Goal: Task Accomplishment & Management: Use online tool/utility

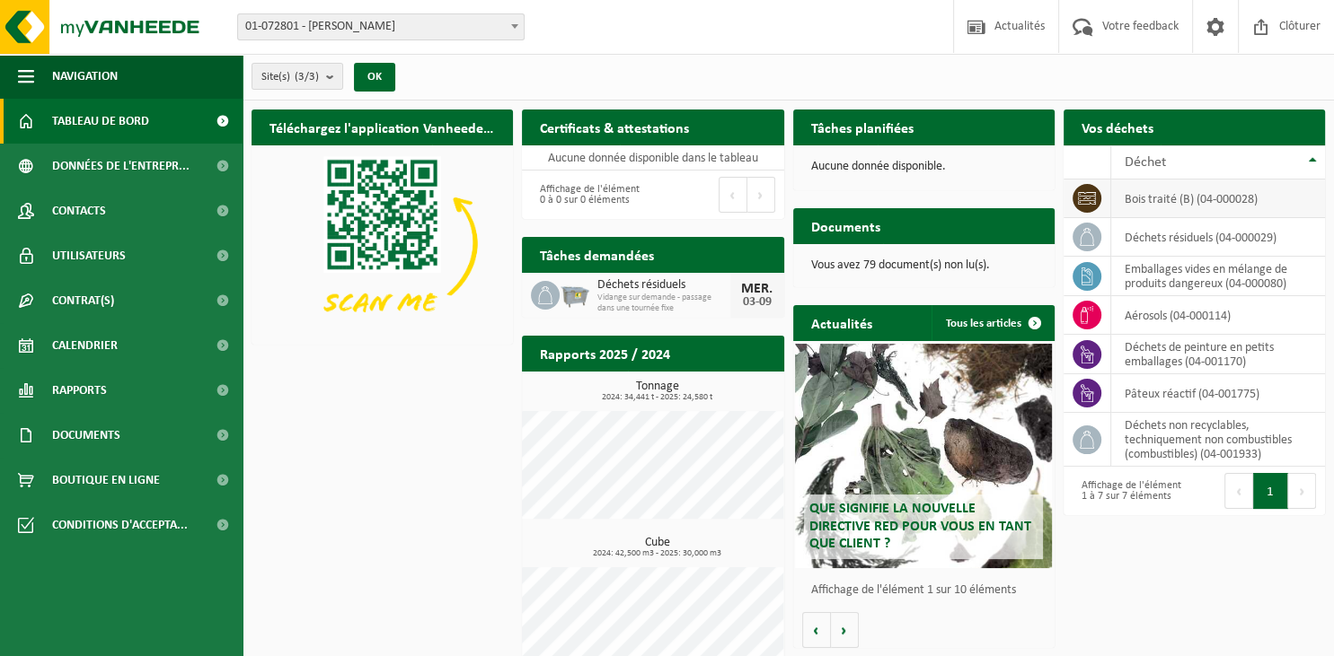
click at [1109, 192] on td at bounding box center [1087, 199] width 48 height 39
click at [1087, 199] on icon at bounding box center [1087, 198] width 18 height 18
click at [1220, 137] on div "Vos déchets Demander un transport" at bounding box center [1193, 128] width 261 height 36
click at [1211, 170] on th "Déchet" at bounding box center [1218, 162] width 214 height 34
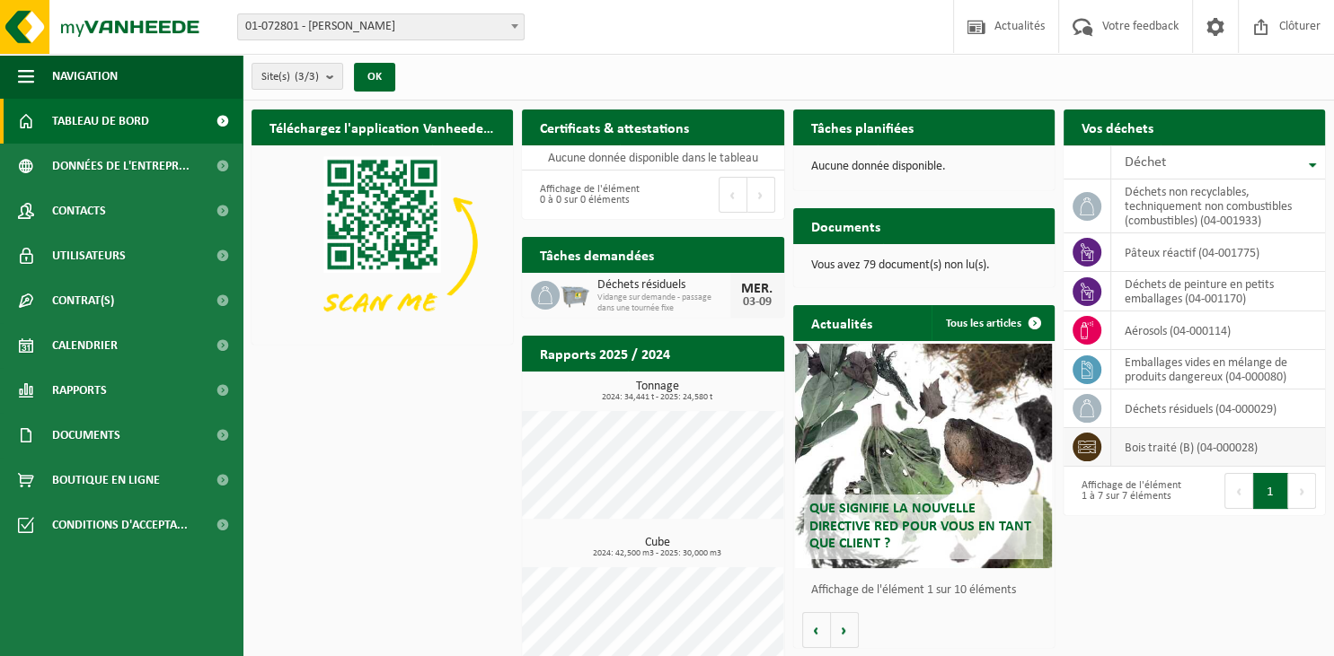
click at [1092, 451] on icon at bounding box center [1087, 447] width 18 height 18
click at [1214, 440] on td "bois traité (B) (04-000028)" at bounding box center [1218, 447] width 214 height 39
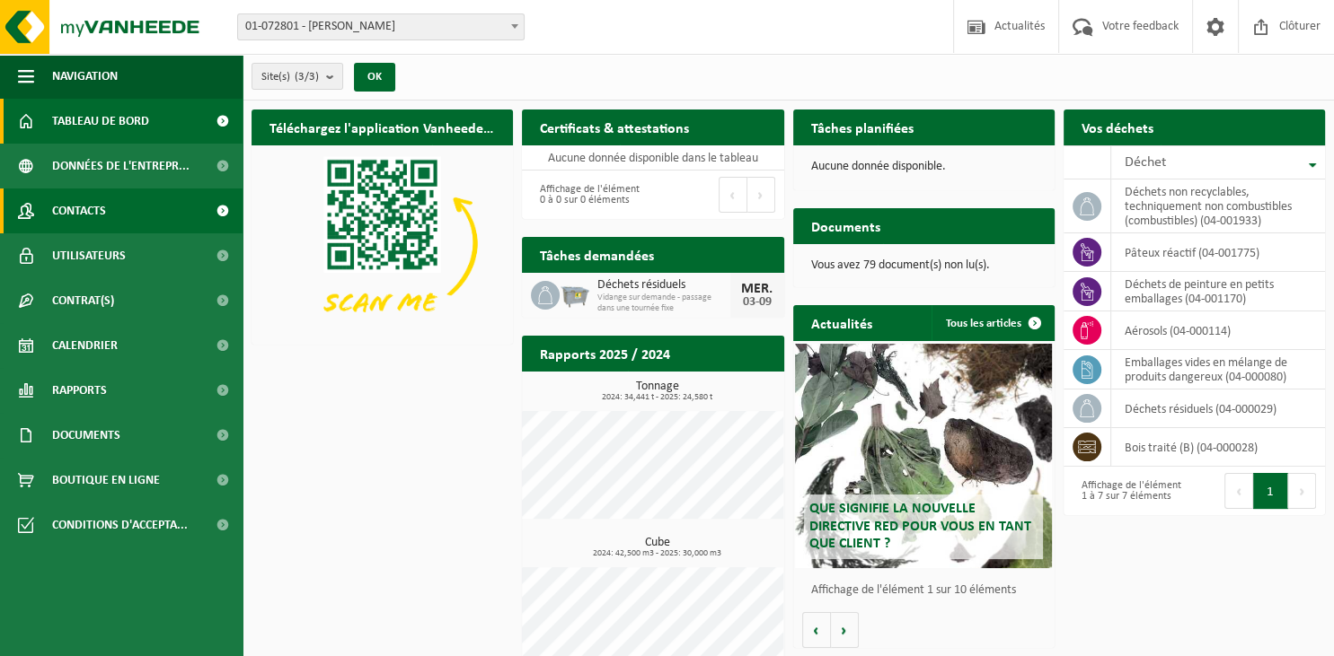
click at [151, 203] on link "Contacts" at bounding box center [121, 211] width 242 height 45
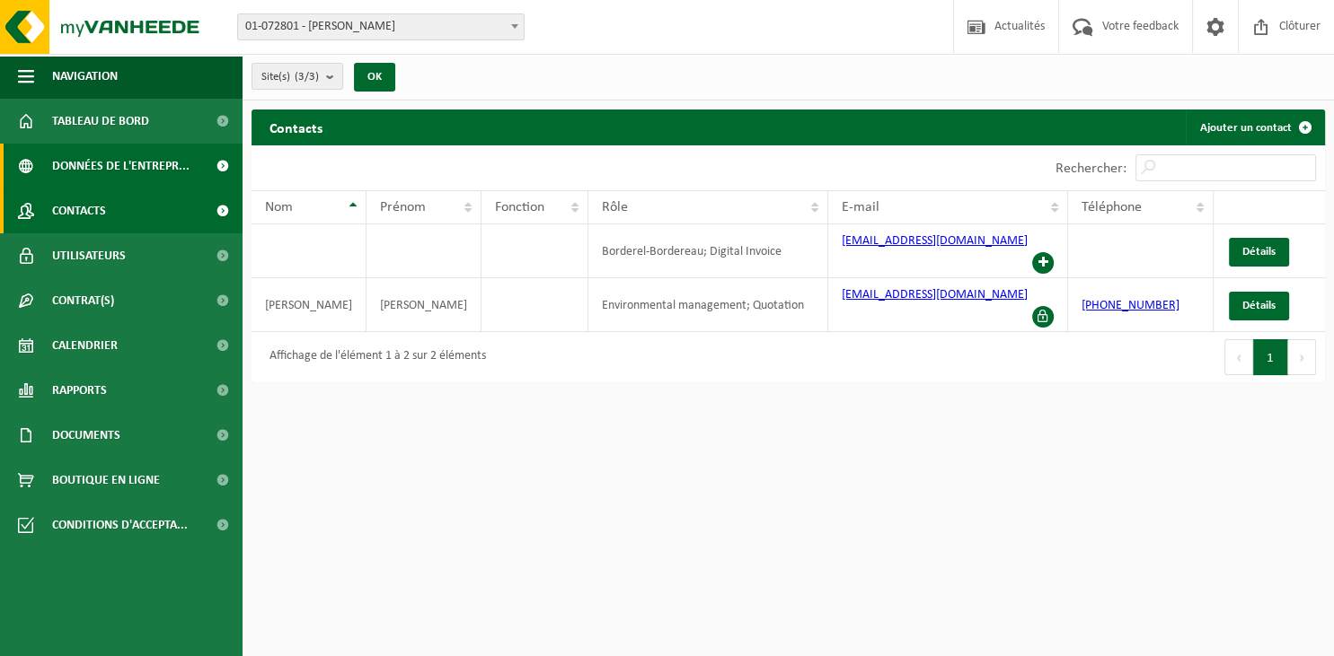
click at [136, 172] on span "Données de l'entrepr..." at bounding box center [120, 166] width 137 height 45
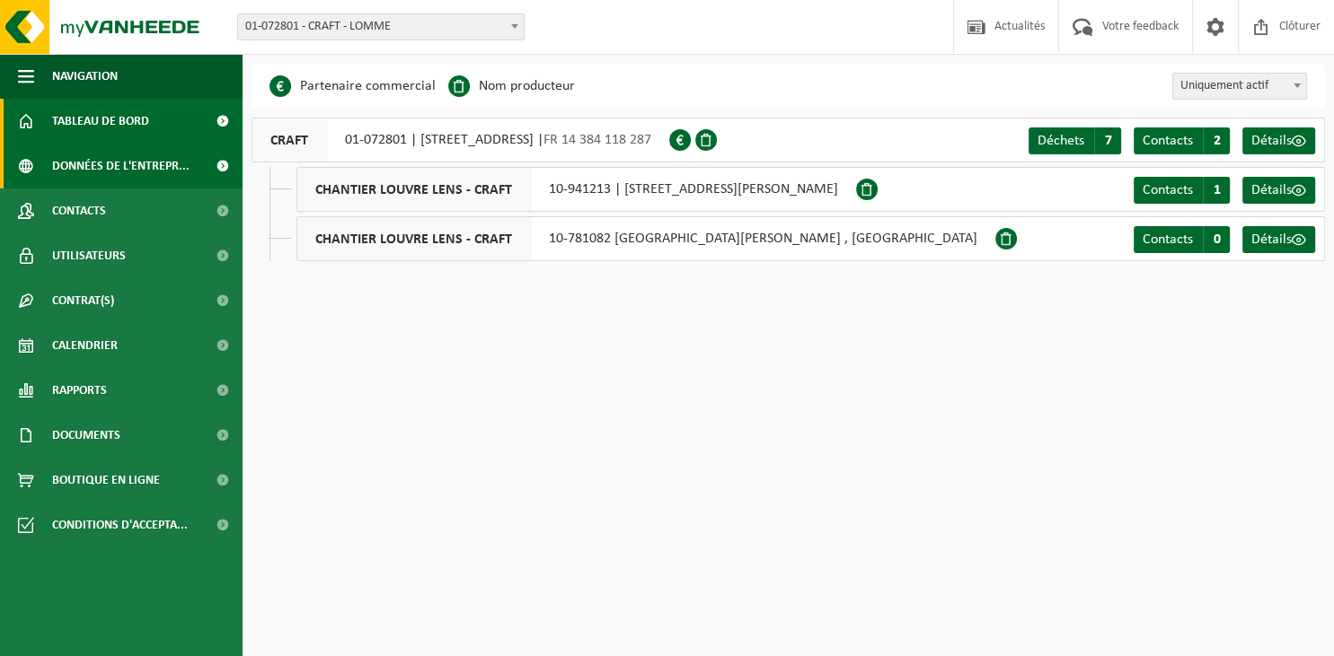
click at [128, 126] on span "Tableau de bord" at bounding box center [100, 121] width 97 height 45
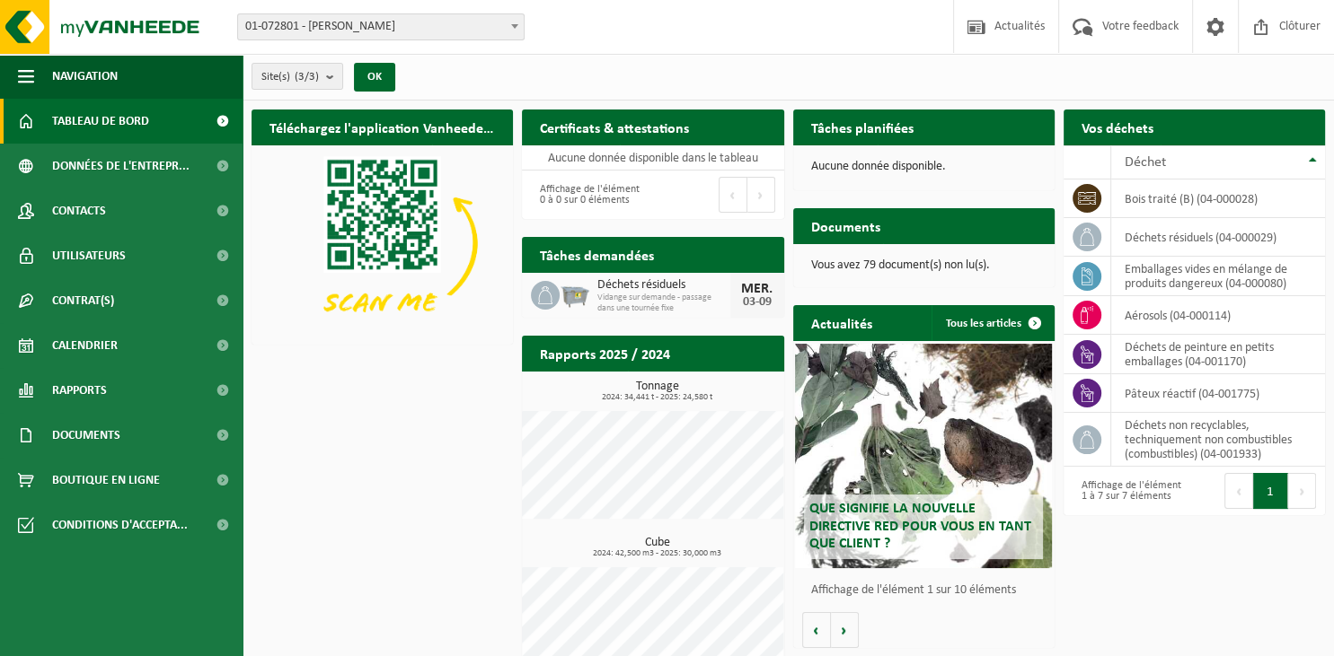
click at [876, 137] on h2 "Tâches planifiées" at bounding box center [862, 127] width 138 height 35
click at [1172, 132] on div "Vos déchets Demander un transport" at bounding box center [1193, 128] width 261 height 36
click at [1086, 192] on icon at bounding box center [1087, 198] width 18 height 13
click at [1194, 200] on td "bois traité (B) (04-000028)" at bounding box center [1218, 199] width 214 height 39
click at [1234, 218] on td "déchets résiduels (04-000029)" at bounding box center [1218, 237] width 214 height 39
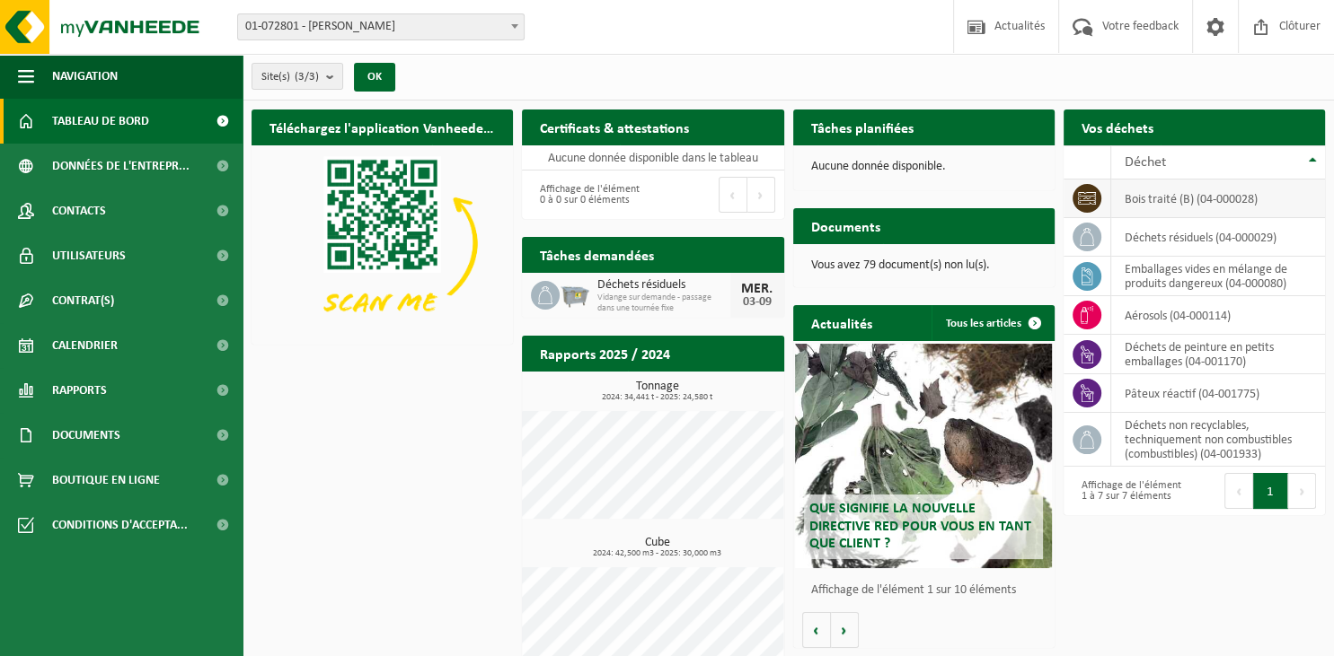
click at [1229, 207] on td "bois traité (B) (04-000028)" at bounding box center [1218, 199] width 214 height 39
click at [1083, 196] on icon at bounding box center [1087, 198] width 18 height 18
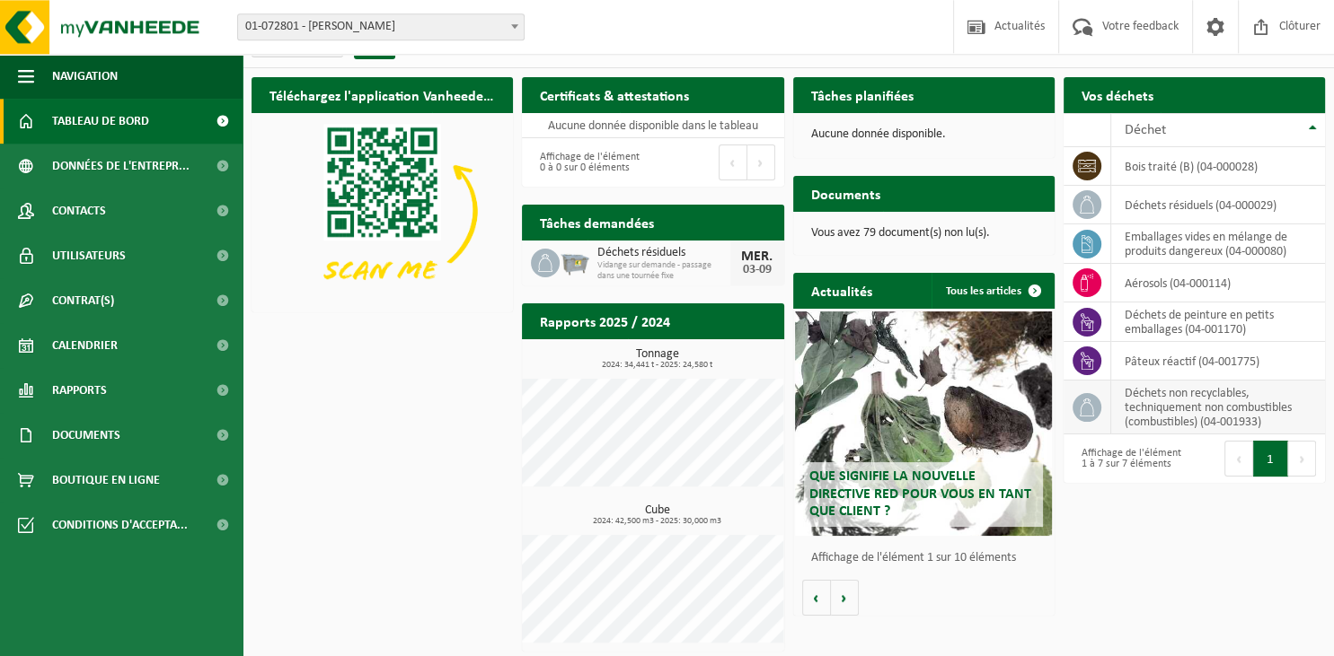
scroll to position [36, 0]
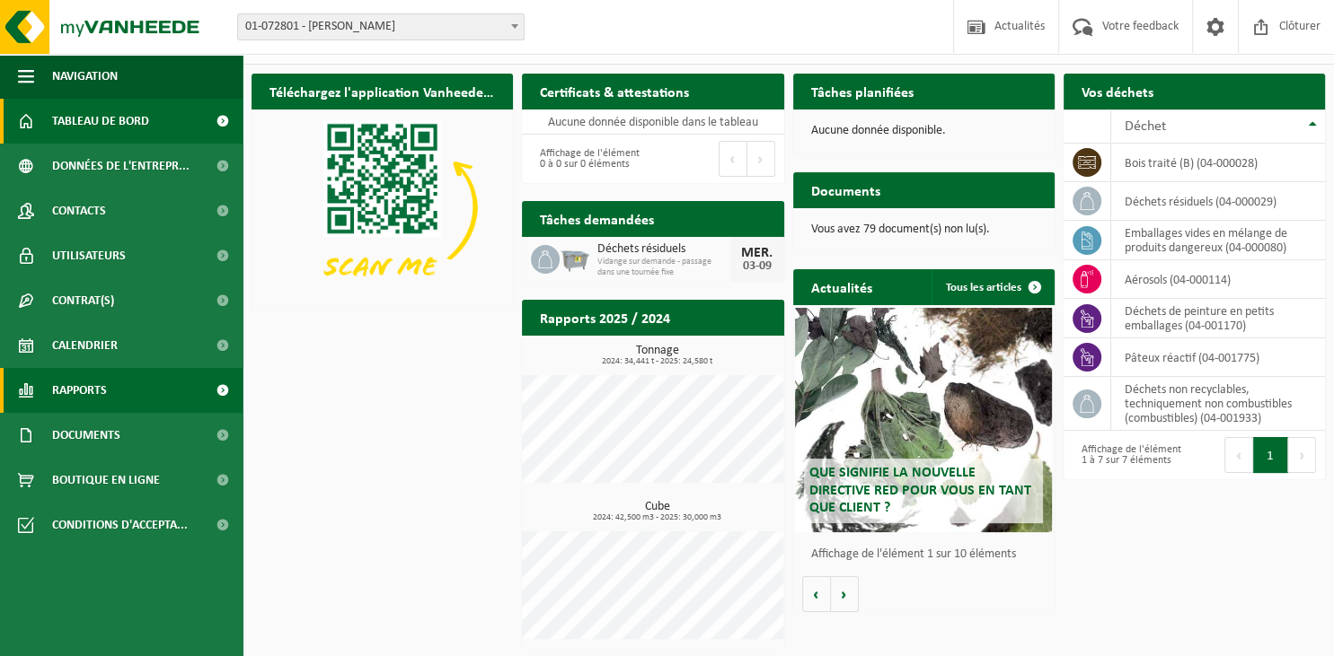
click at [159, 395] on link "Rapports" at bounding box center [121, 390] width 242 height 45
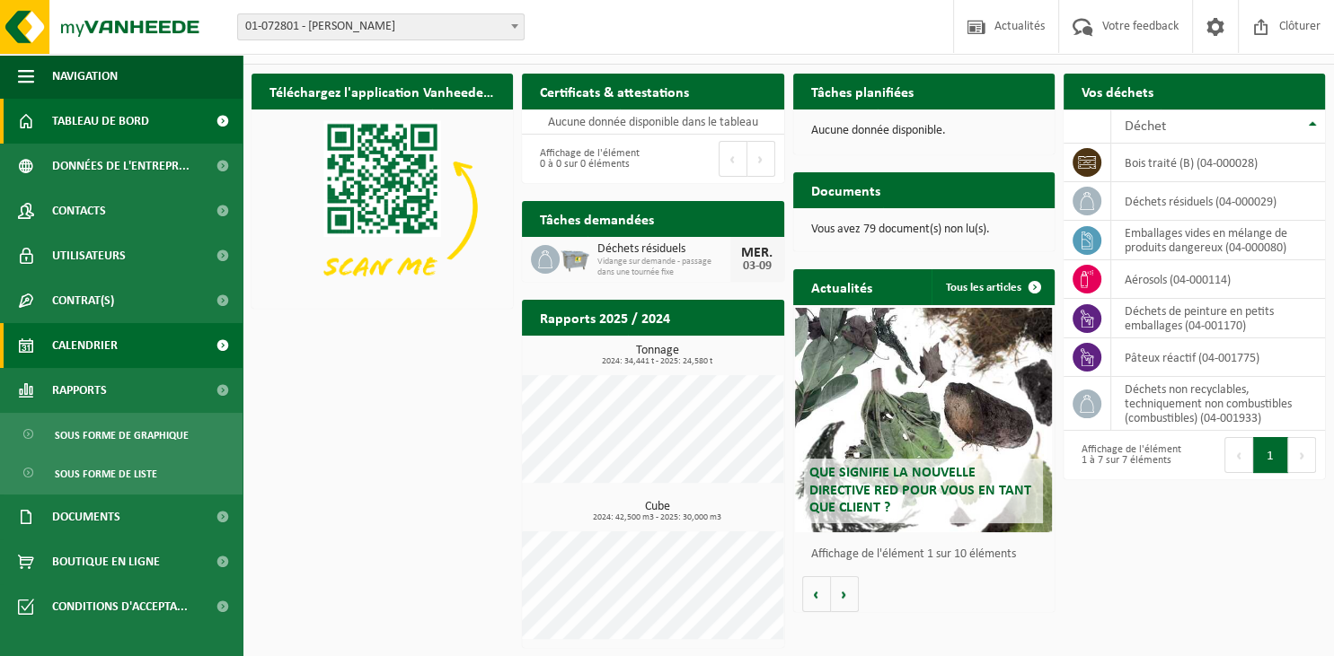
click at [153, 355] on link "Calendrier" at bounding box center [121, 345] width 242 height 45
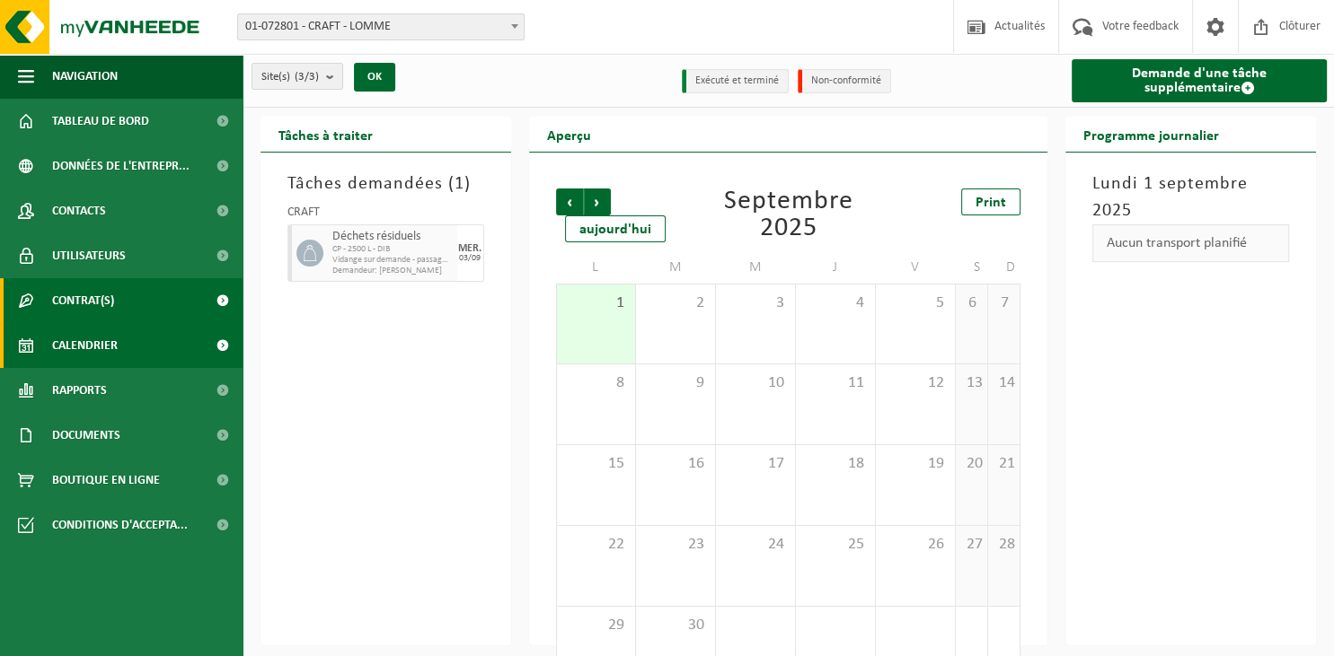
click at [138, 310] on link "Contrat(s)" at bounding box center [121, 300] width 242 height 45
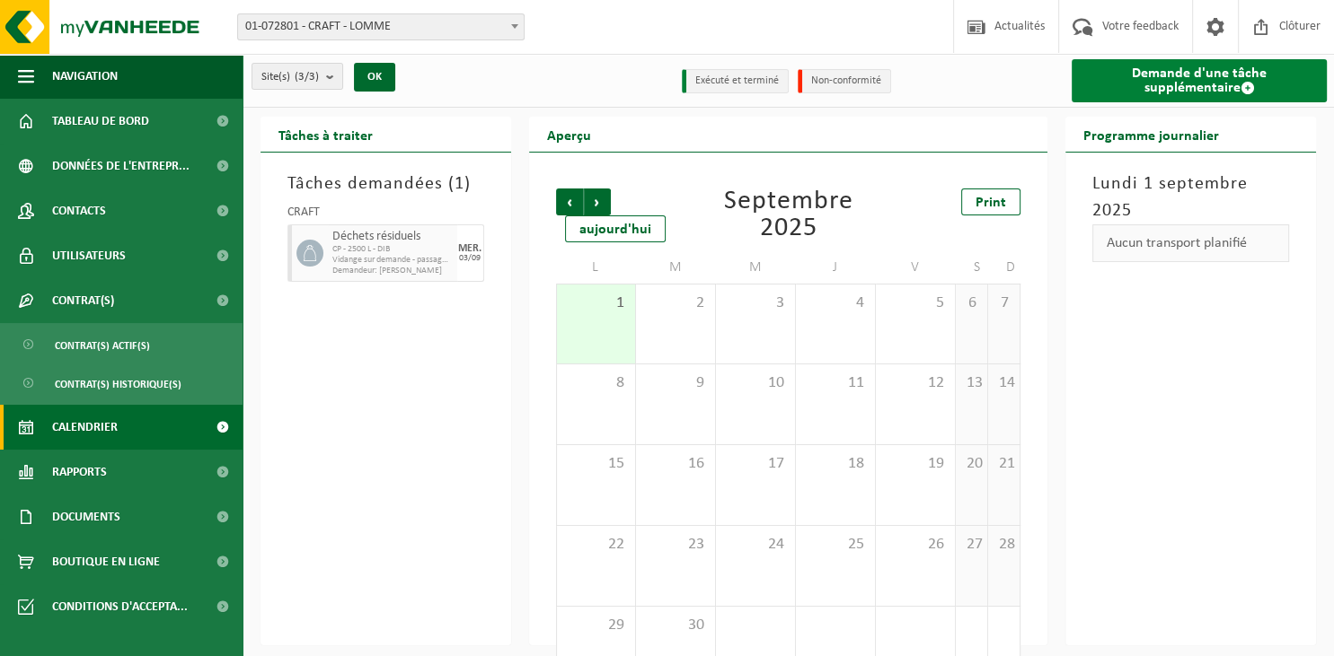
click at [1195, 81] on link "Demande d'une tâche supplémentaire" at bounding box center [1198, 80] width 255 height 43
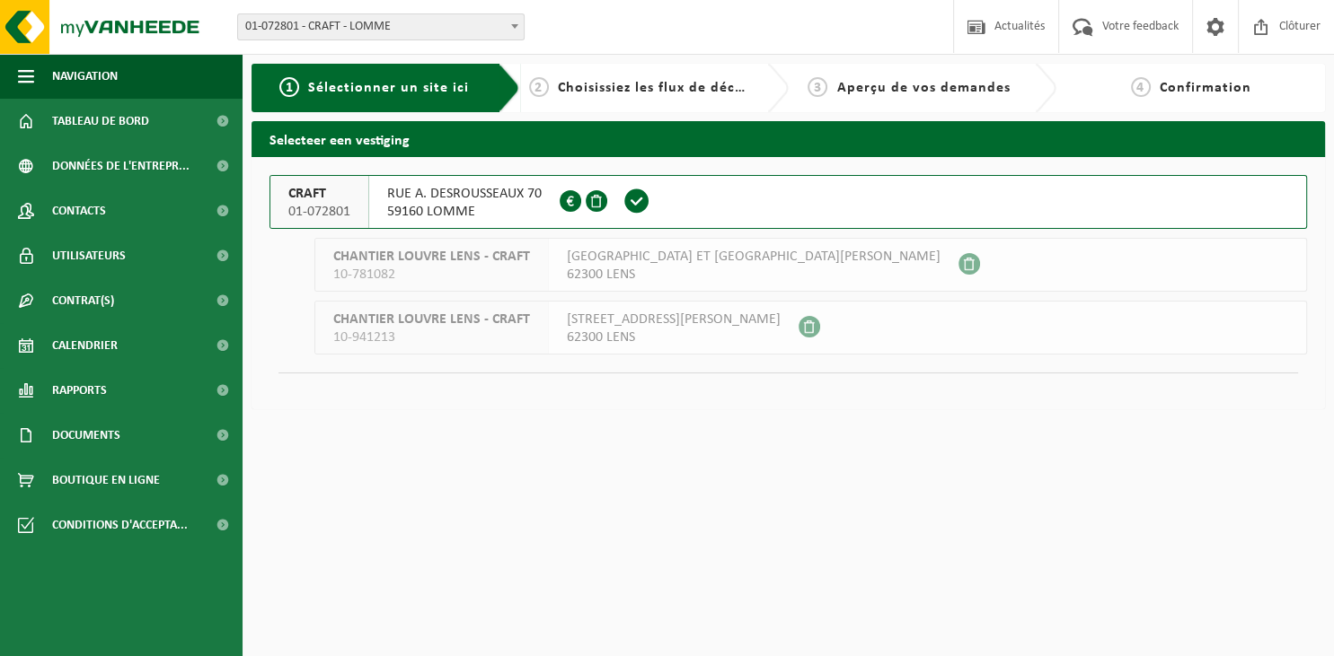
click at [476, 210] on span "59160 LOMME" at bounding box center [464, 212] width 154 height 18
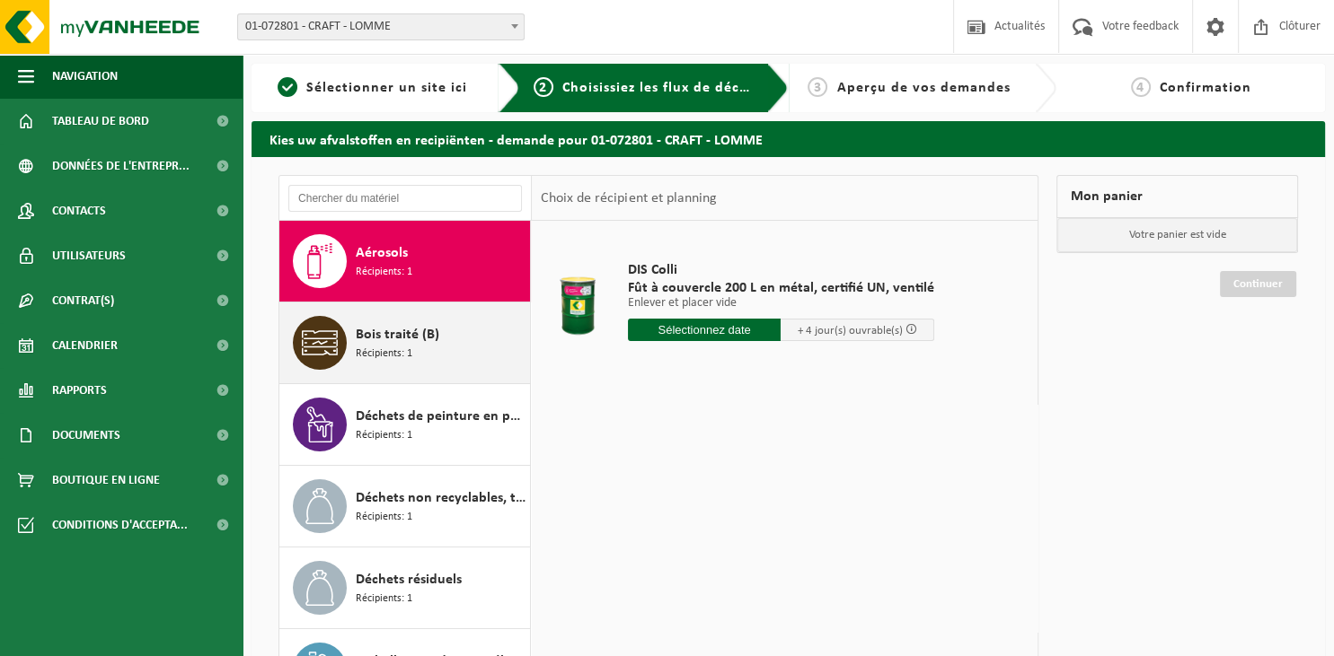
click at [440, 356] on div "Bois traité (B) Récipients: 1" at bounding box center [441, 343] width 170 height 54
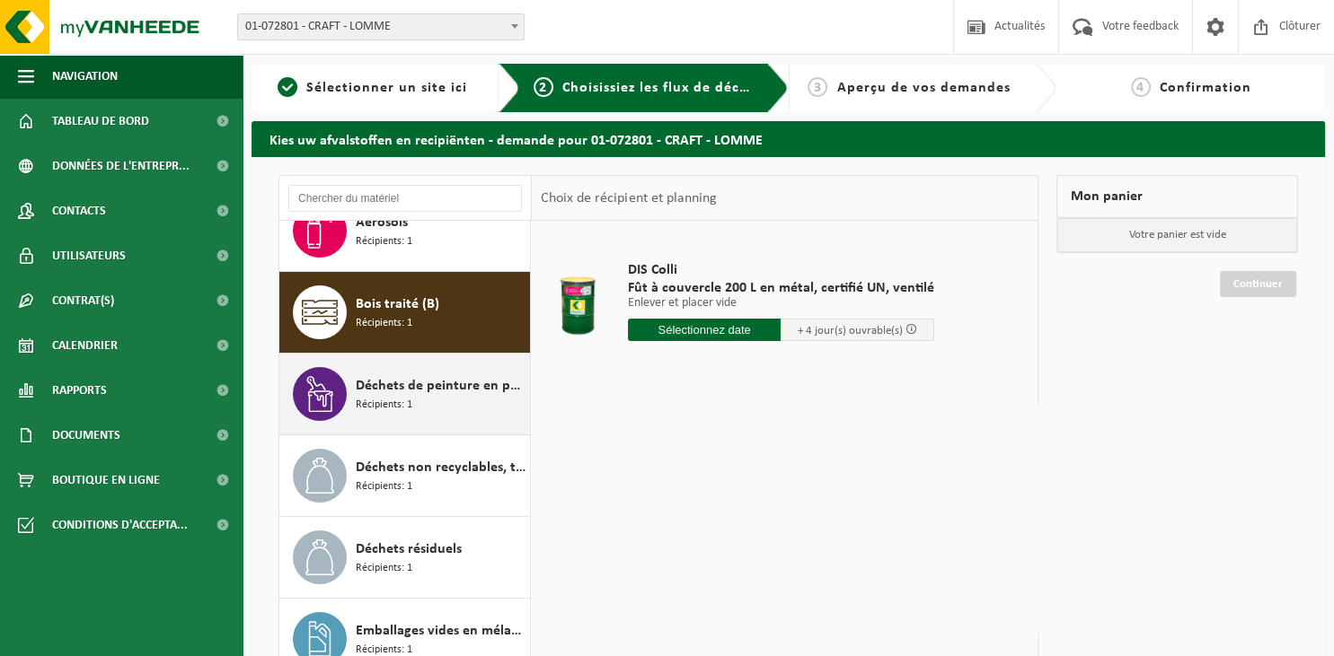
scroll to position [31, 0]
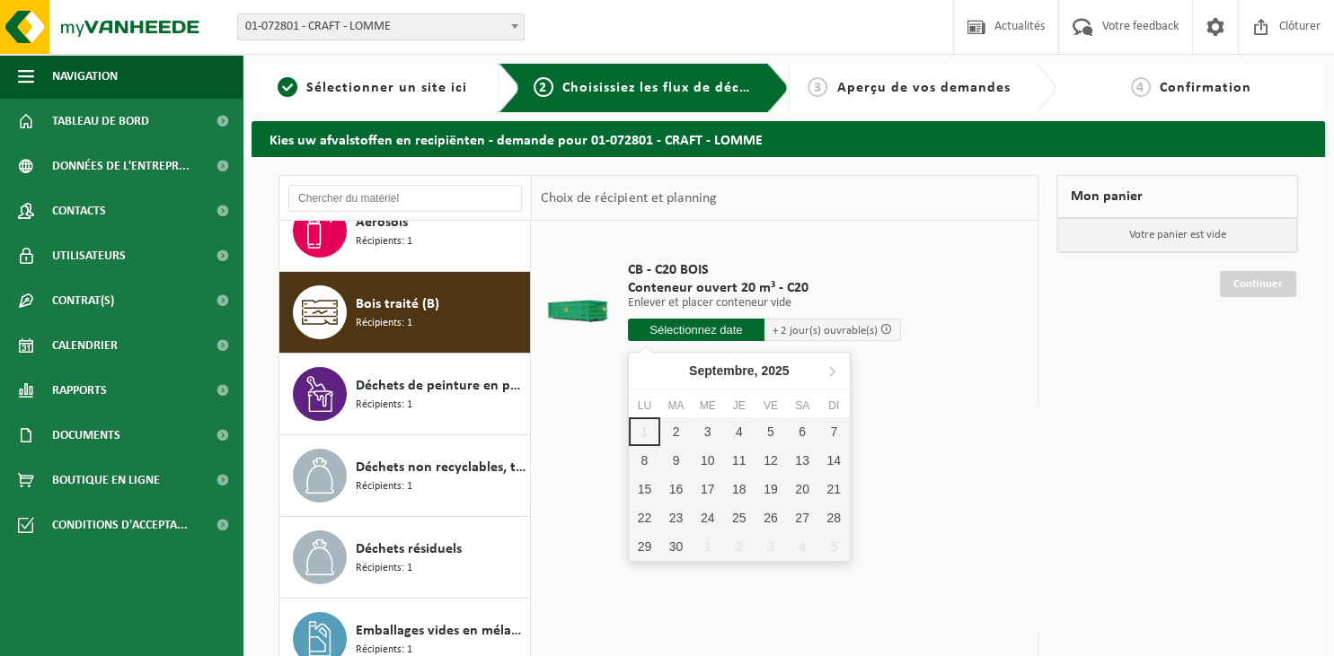
click at [737, 337] on input "text" at bounding box center [696, 330] width 137 height 22
click at [713, 435] on div "3" at bounding box center [707, 432] width 31 height 29
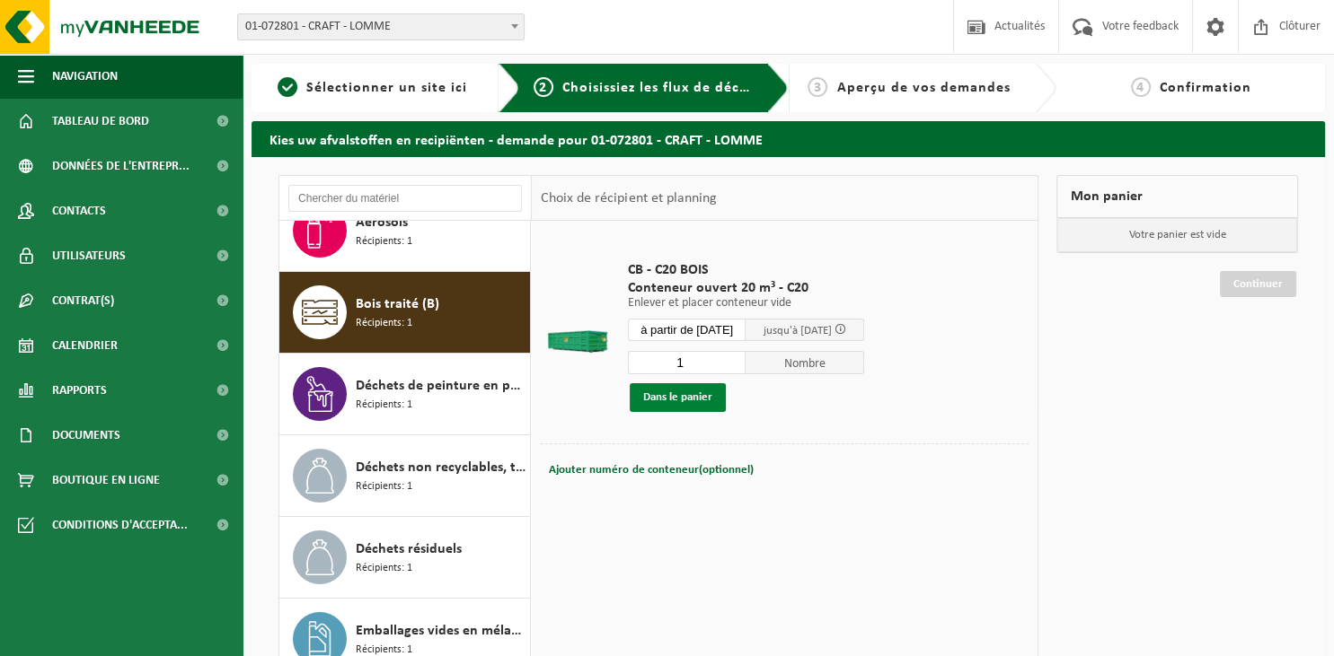
click at [684, 398] on button "Dans le panier" at bounding box center [678, 397] width 96 height 29
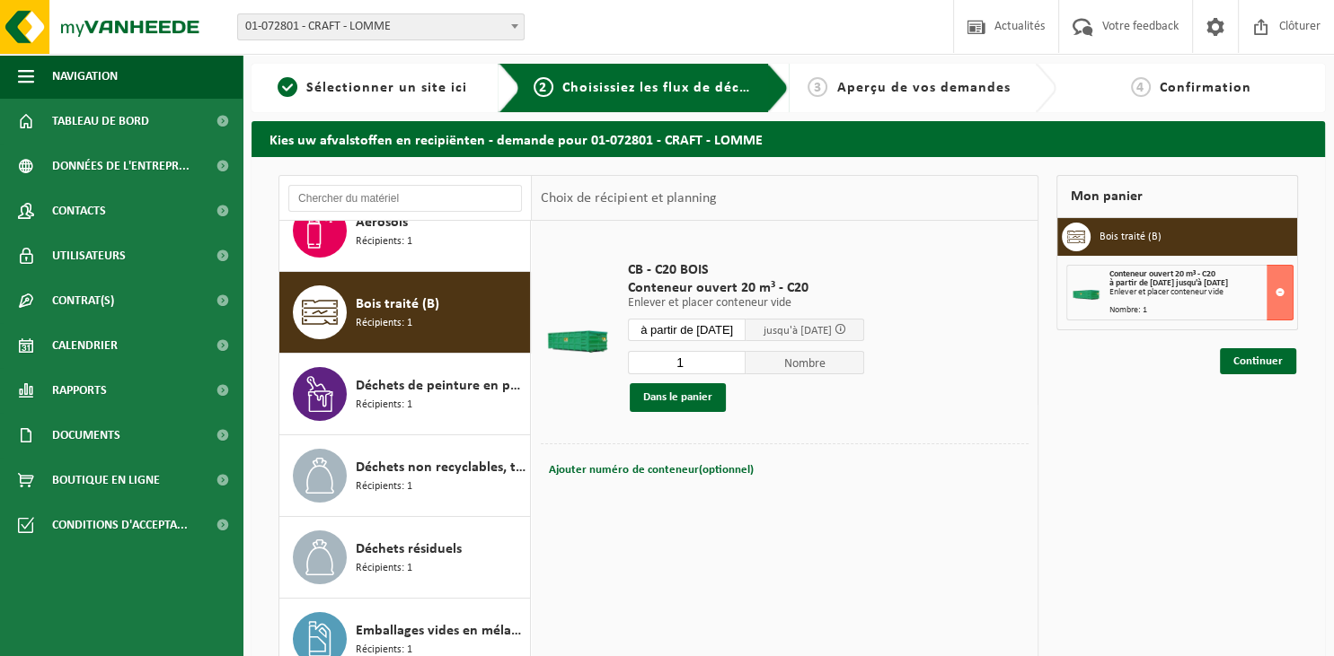
click at [709, 329] on input "à partir de [DATE]" at bounding box center [687, 330] width 119 height 22
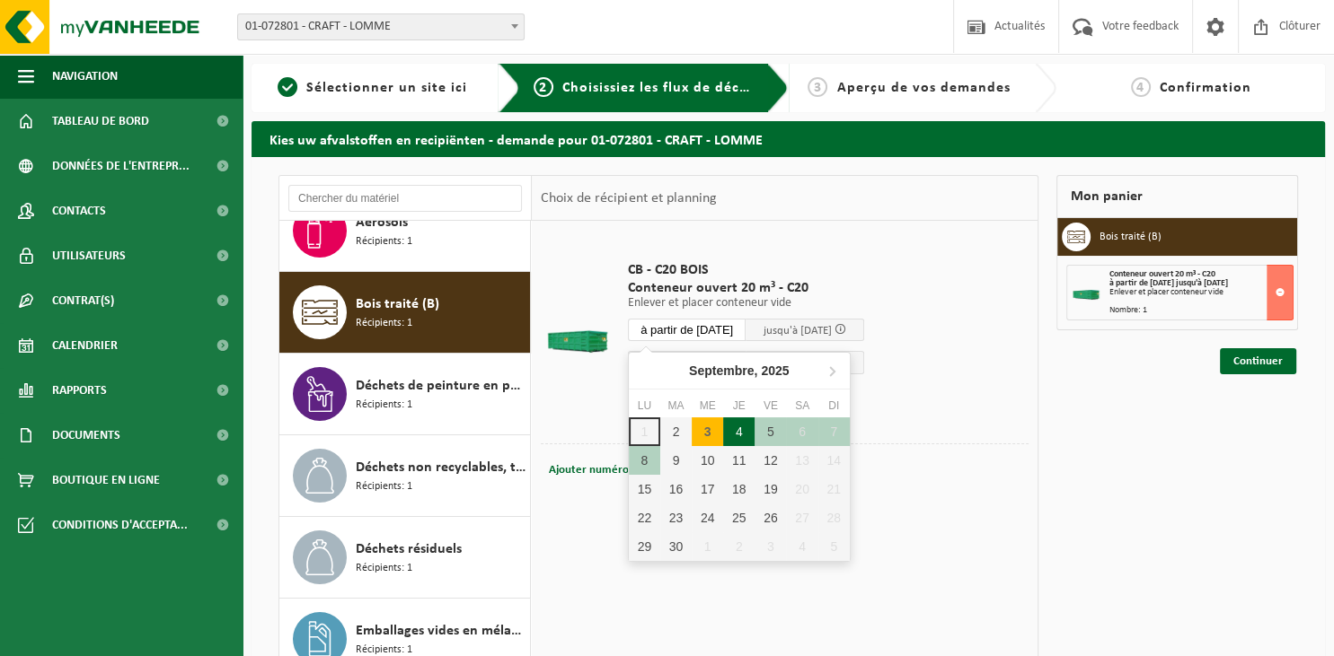
click at [735, 433] on div "4" at bounding box center [738, 432] width 31 height 29
type input "à partir de [DATE]"
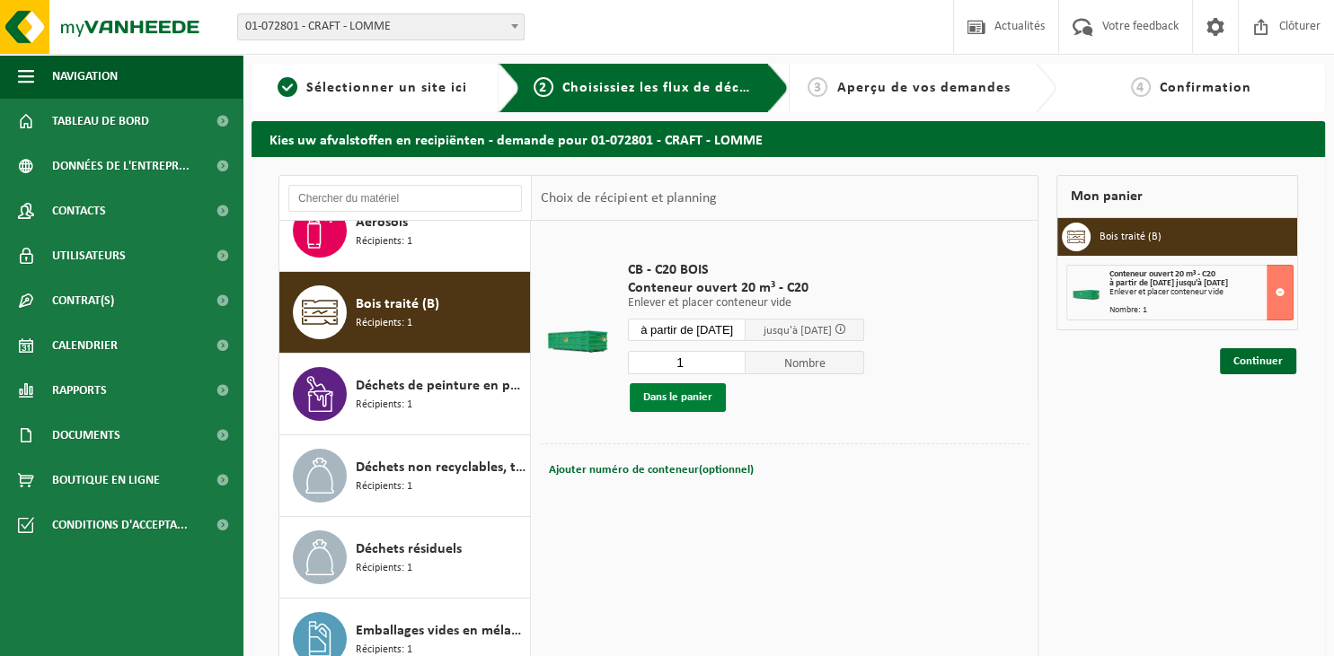
click at [698, 401] on button "Dans le panier" at bounding box center [678, 397] width 96 height 29
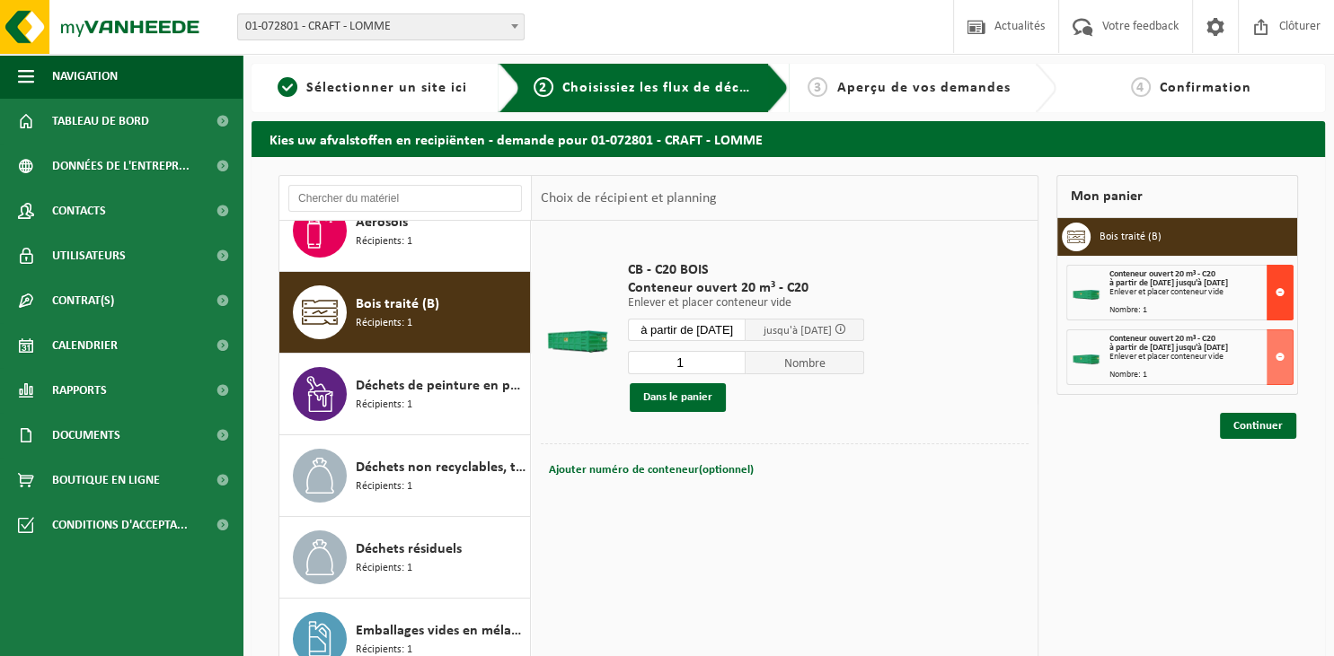
click at [1282, 285] on button at bounding box center [1279, 293] width 27 height 56
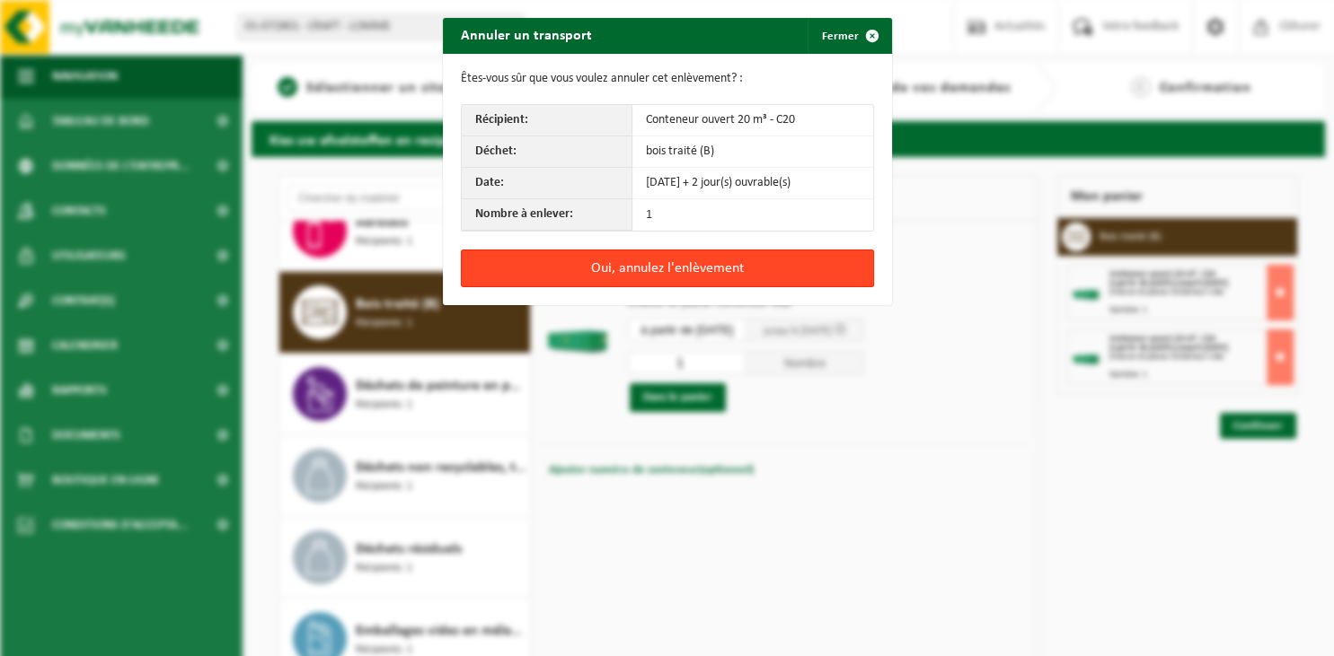
click at [699, 270] on button "Oui, annulez l'enlèvement" at bounding box center [667, 269] width 413 height 38
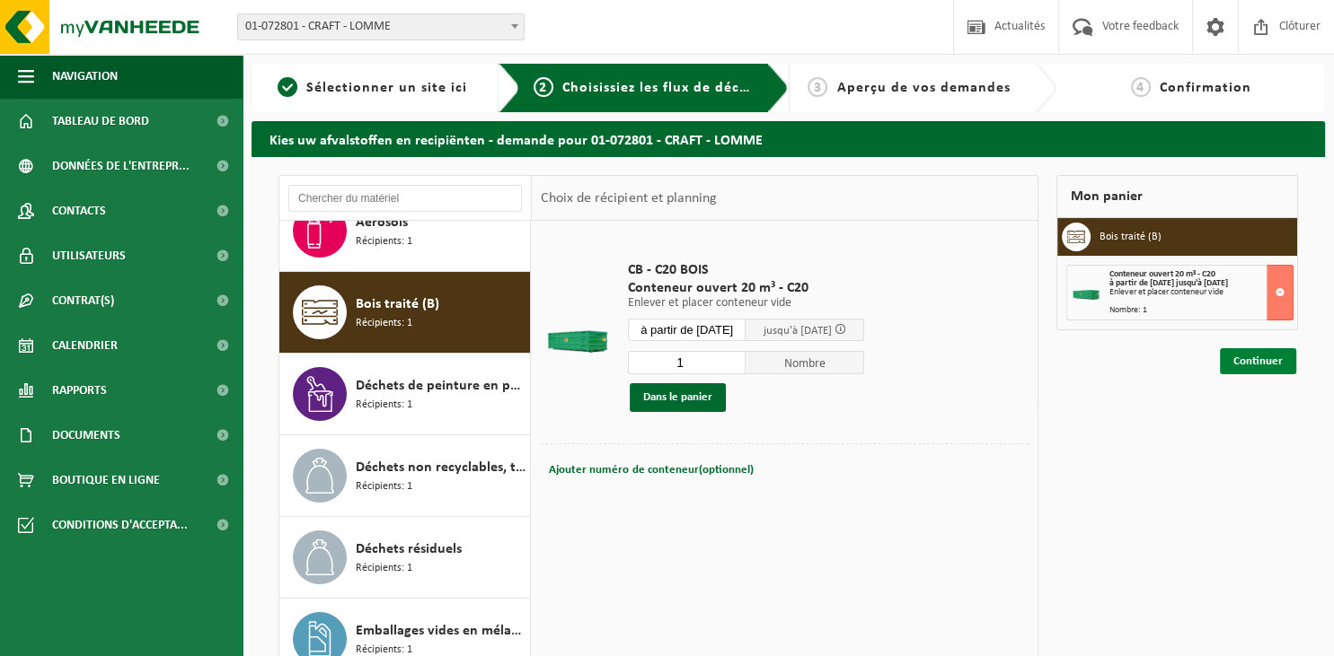
click at [1270, 362] on link "Continuer" at bounding box center [1258, 361] width 76 height 26
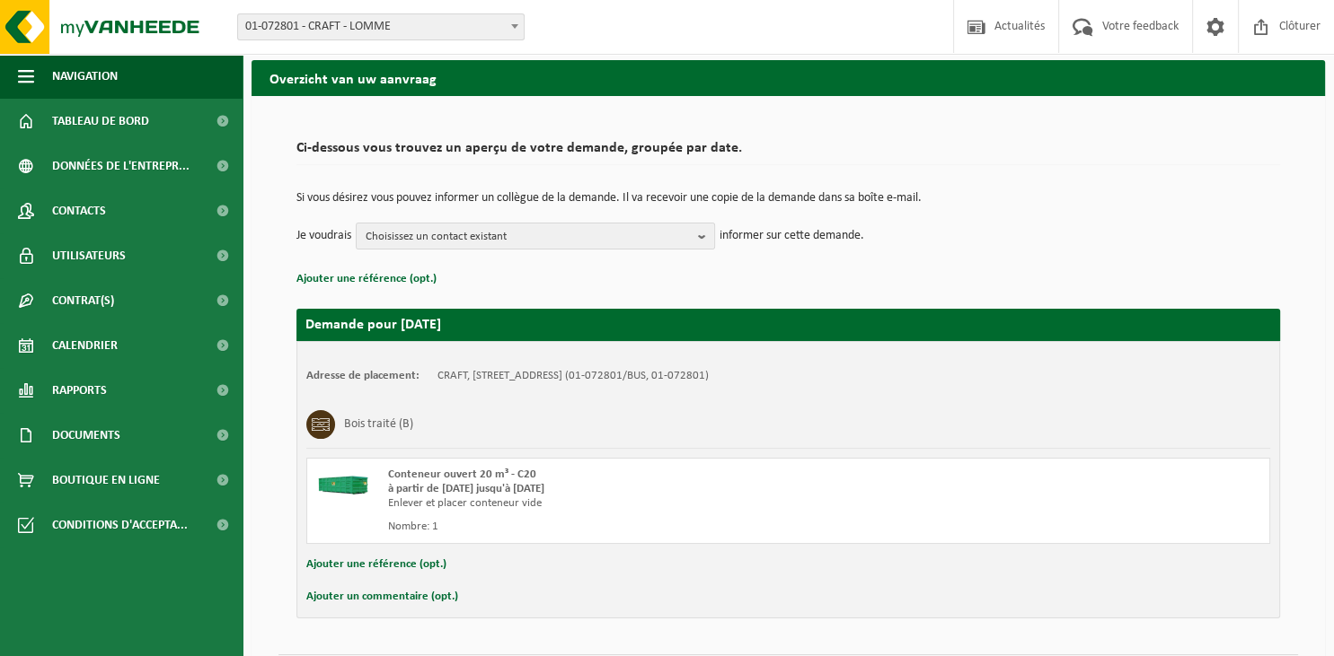
scroll to position [103, 0]
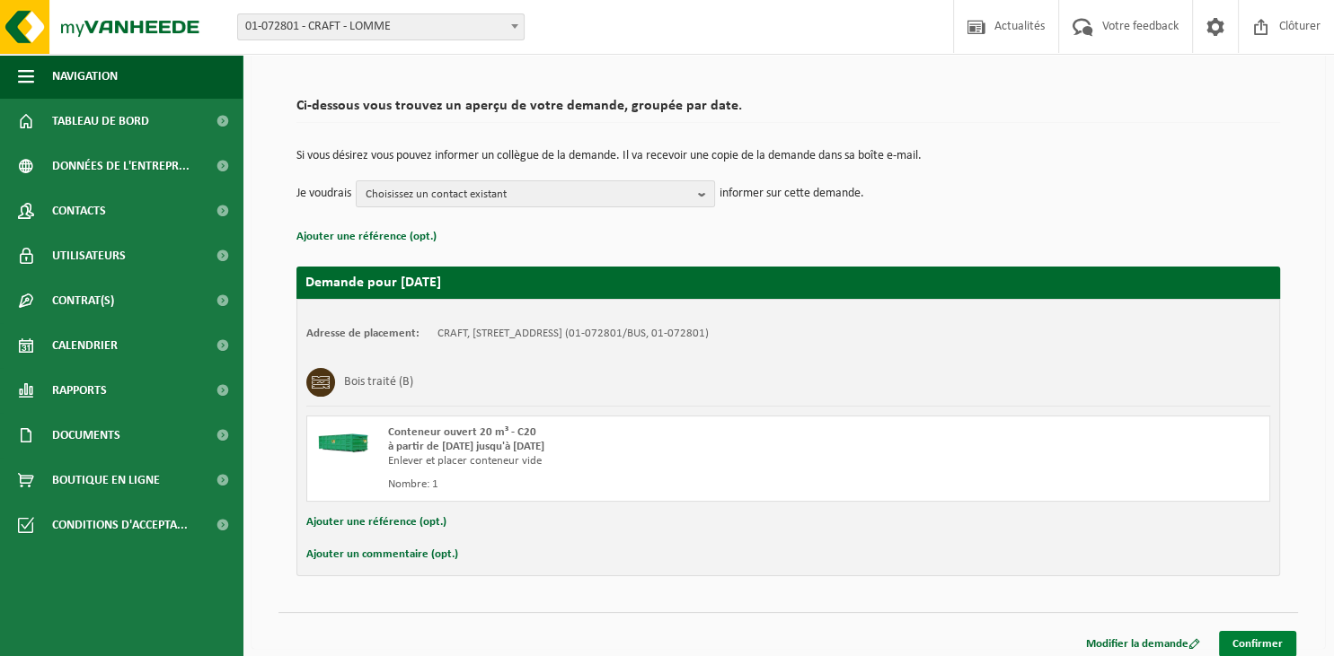
click at [1267, 639] on link "Confirmer" at bounding box center [1257, 644] width 77 height 26
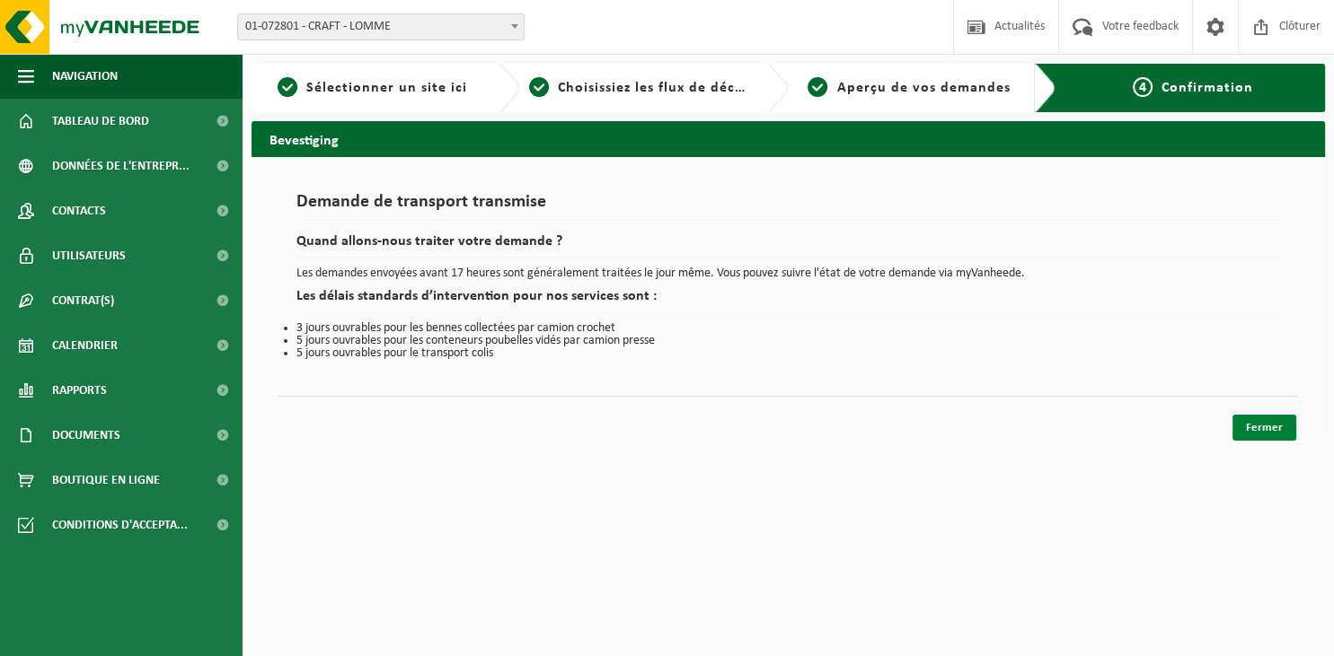
click at [1257, 436] on link "Fermer" at bounding box center [1264, 428] width 64 height 26
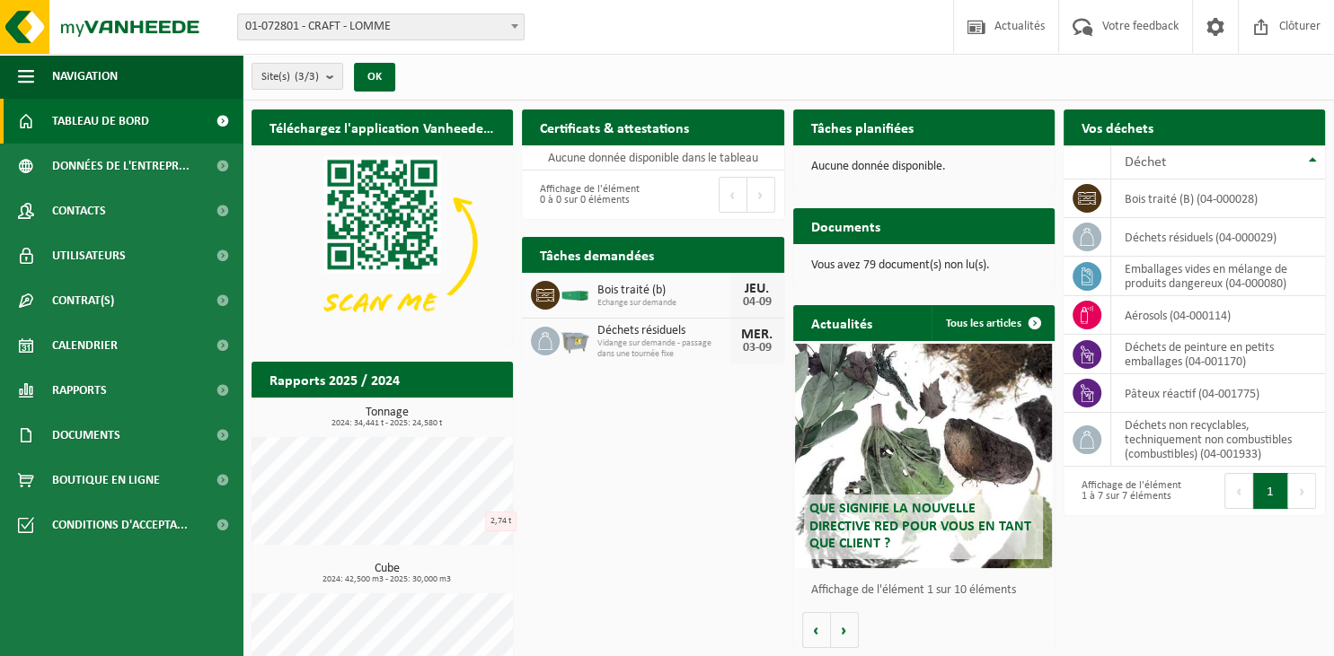
click at [95, 128] on span "Tableau de bord" at bounding box center [100, 121] width 97 height 45
